Goal: Task Accomplishment & Management: Manage account settings

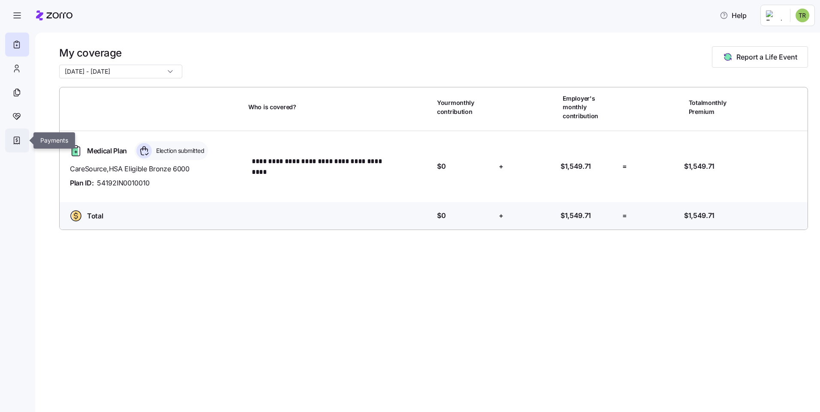
click at [13, 137] on icon at bounding box center [16, 140] width 9 height 10
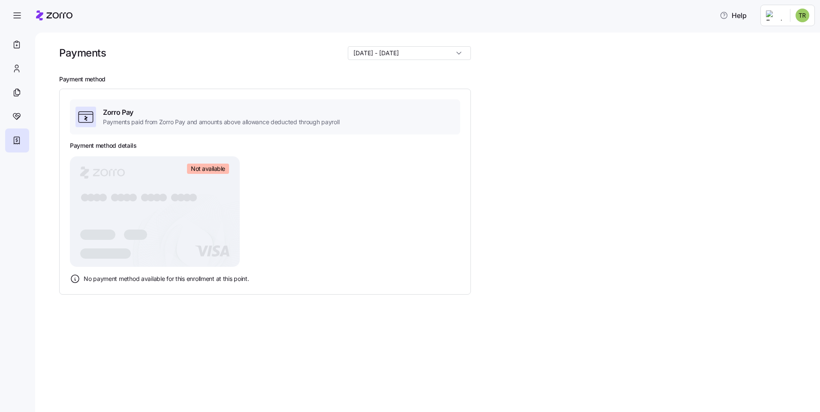
click at [212, 172] on span "Not available" at bounding box center [208, 169] width 34 height 8
drag, startPoint x: 211, startPoint y: 269, endPoint x: 204, endPoint y: 268, distance: 6.5
click at [205, 270] on div "Payment method details Not available ● ● ● ● ● ● ● ● ● ● ● ● ● ● ● ● No payment…" at bounding box center [265, 212] width 390 height 143
drag, startPoint x: 101, startPoint y: 212, endPoint x: 106, endPoint y: 207, distance: 7.6
click at [103, 209] on rect at bounding box center [155, 212] width 170 height 111
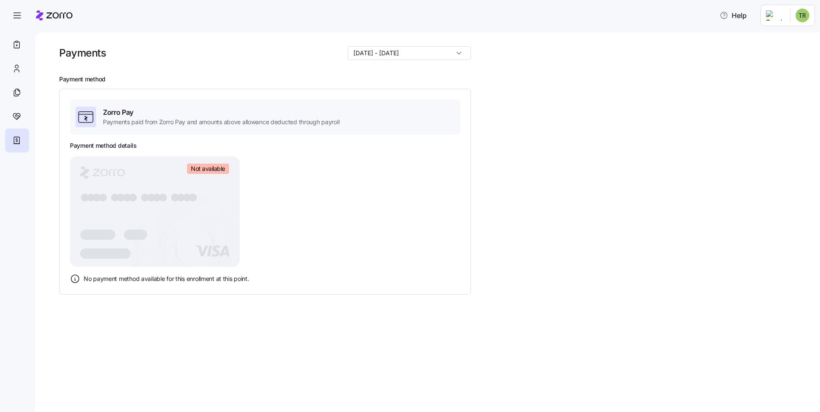
click at [136, 187] on rect at bounding box center [155, 212] width 170 height 111
click at [235, 201] on rect at bounding box center [155, 212] width 170 height 111
drag, startPoint x: 229, startPoint y: 245, endPoint x: 129, endPoint y: 254, distance: 100.3
click at [129, 254] on div "Payment method details Not available ● ● ● ● ● ● ● ● ● ● ● ● ● ● ● ● No payment…" at bounding box center [265, 212] width 390 height 143
click at [129, 254] on div at bounding box center [105, 254] width 51 height 10
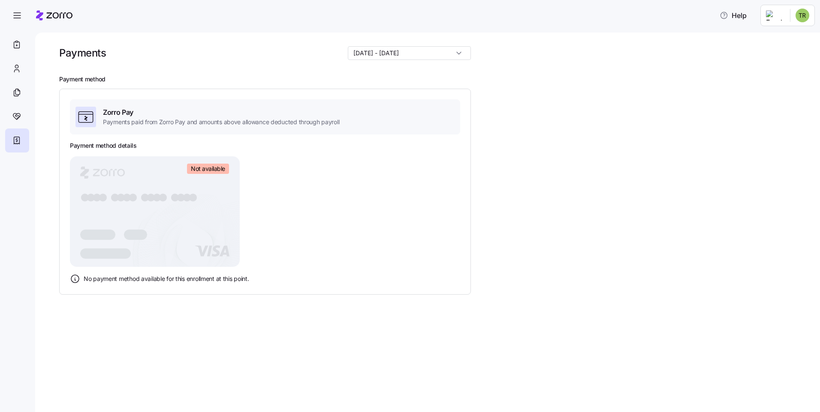
click at [388, 239] on div "Payment method details Not available ● ● ● ● ● ● ● ● ● ● ● ● ● ● ● ● No payment…" at bounding box center [265, 212] width 390 height 143
click at [87, 118] on icon at bounding box center [85, 116] width 17 height 17
